Goal: Task Accomplishment & Management: Use online tool/utility

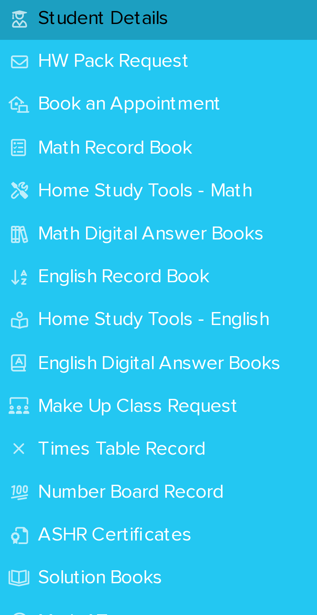
click at [43, 80] on p "Math Record Book" at bounding box center [31, 79] width 49 height 6
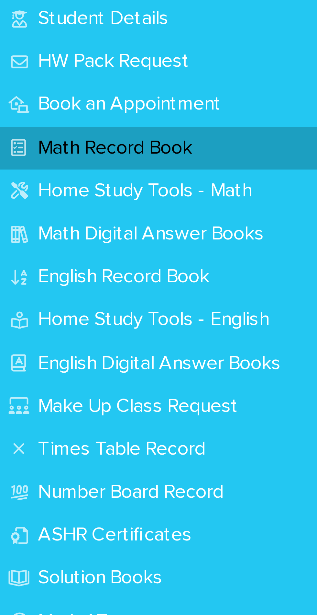
click at [52, 71] on p "Book an Appointment" at bounding box center [35, 68] width 56 height 6
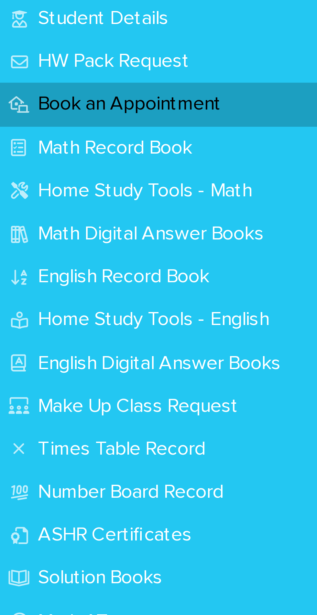
click at [47, 65] on p "Book an Appointment" at bounding box center [35, 68] width 56 height 6
click at [43, 66] on p "Book an Appointment" at bounding box center [35, 68] width 56 height 6
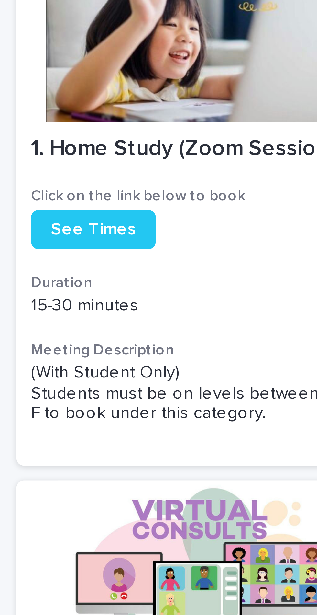
scroll to position [107, 0]
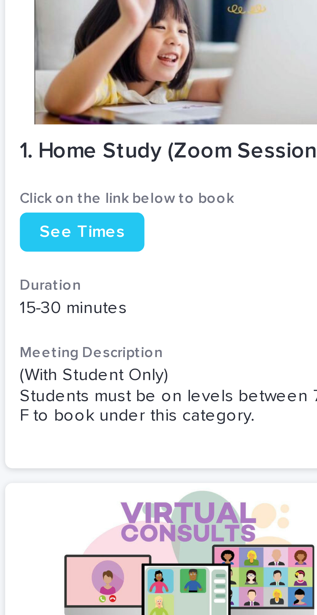
click at [135, 104] on link "See Times" at bounding box center [133, 101] width 33 height 10
